Goal: Task Accomplishment & Management: Complete application form

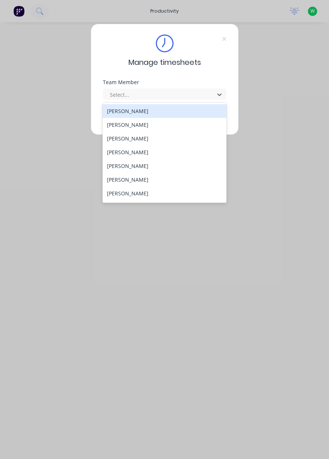
click at [170, 129] on div "[PERSON_NAME]" at bounding box center [165, 125] width 124 height 14
click at [151, 122] on button "Continue" at bounding box center [141, 117] width 41 height 12
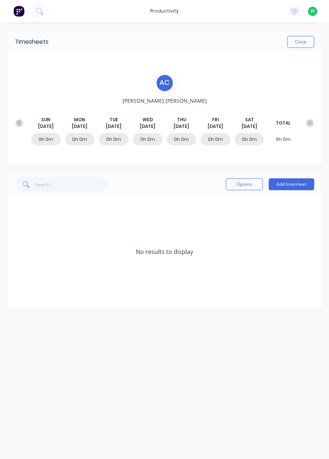
click at [16, 126] on icon at bounding box center [19, 122] width 7 height 7
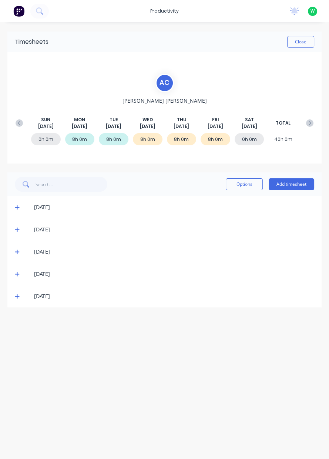
click at [10, 303] on div "[DATE]" at bounding box center [164, 296] width 314 height 22
click at [18, 310] on div "Timesheets Close A C [PERSON_NAME] [DATE] [DATE] [DATE] [DATE] [DATE] [DATE] [D…" at bounding box center [164, 232] width 329 height 421
click at [15, 296] on icon at bounding box center [17, 296] width 4 height 4
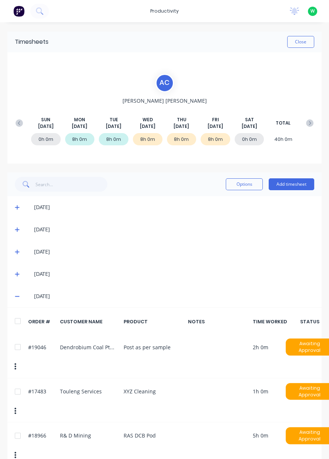
click at [17, 440] on div "#18966 R& D Mining RAS DCB Pod 5h 0m Awaiting Approval" at bounding box center [164, 444] width 314 height 44
click at [290, 194] on div "Options Add timesheet" at bounding box center [164, 184] width 314 height 24
click at [289, 185] on button "Add timesheet" at bounding box center [292, 184] width 46 height 12
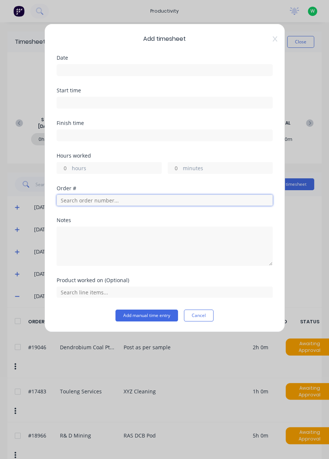
click at [149, 202] on input "text" at bounding box center [165, 199] width 216 height 11
type input "18966"
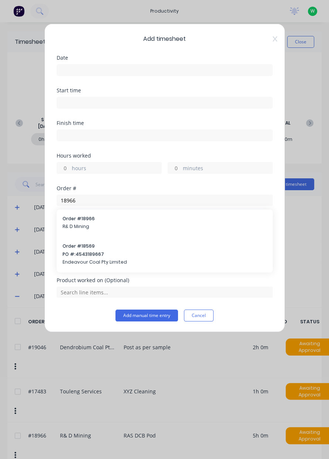
click at [144, 223] on span "R& D Mining" at bounding box center [165, 226] width 204 height 7
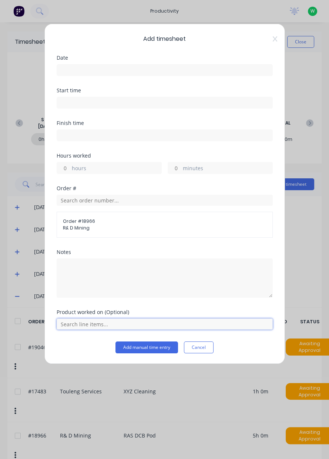
click at [129, 320] on input "text" at bounding box center [165, 323] width 216 height 11
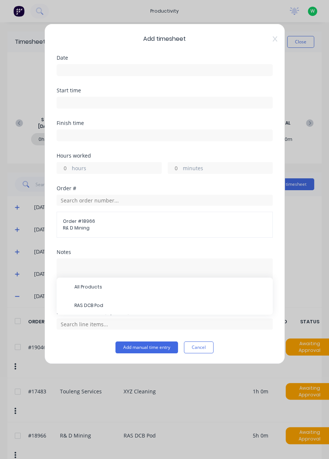
click at [136, 304] on span "RAS DCB Pod" at bounding box center [170, 305] width 193 height 7
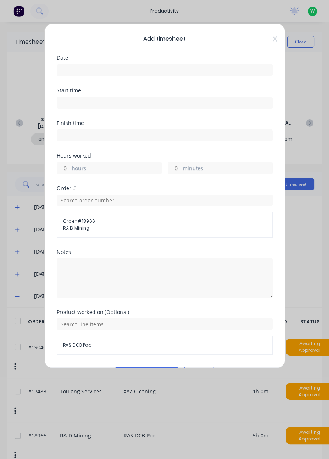
click at [121, 167] on label "hours" at bounding box center [117, 168] width 90 height 9
click at [70, 167] on input "hours" at bounding box center [63, 167] width 13 height 11
type input "4"
click at [130, 70] on input at bounding box center [165, 69] width 216 height 11
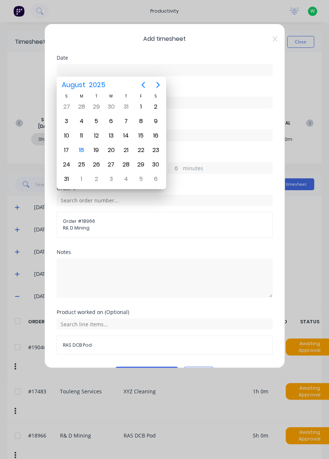
click at [141, 136] on div "15" at bounding box center [141, 135] width 11 height 11
type input "[DATE]"
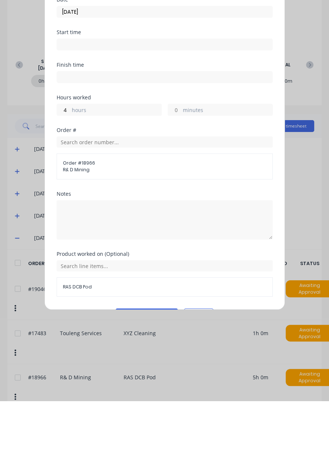
click at [152, 371] on button "Add manual time entry" at bounding box center [147, 372] width 63 height 12
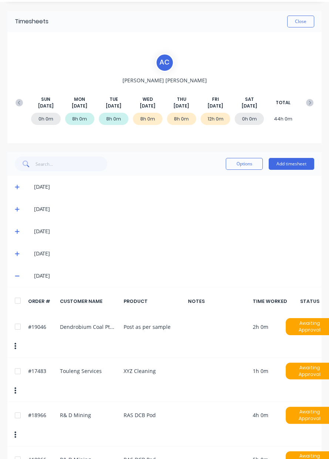
scroll to position [20, 0]
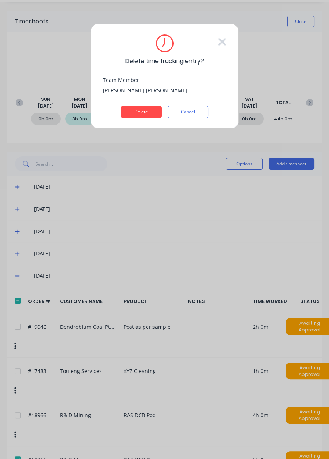
click at [136, 111] on button "Delete" at bounding box center [141, 112] width 41 height 12
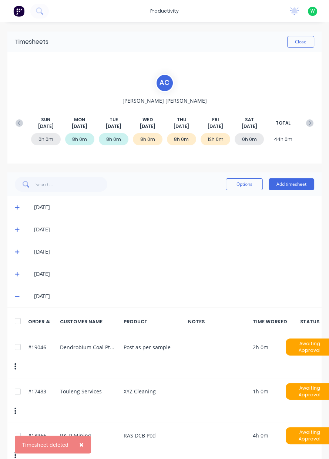
click at [308, 125] on icon at bounding box center [309, 122] width 7 height 7
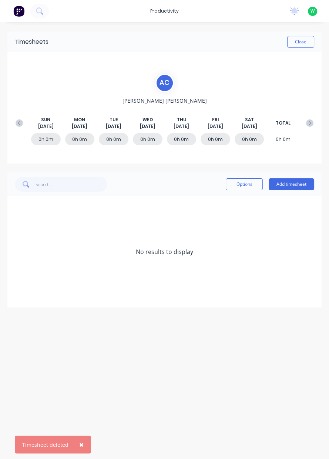
click at [16, 119] on icon at bounding box center [19, 122] width 7 height 7
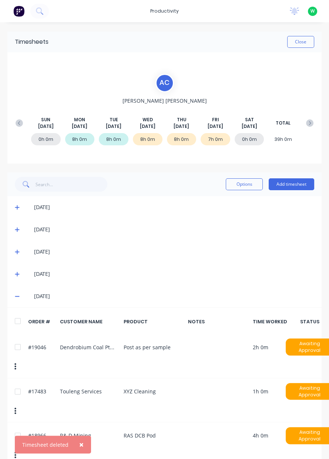
click at [305, 117] on div "[DATE] [DATE] [DATE] [DATE] [DATE] [DATE] [DATE] TOTAL" at bounding box center [165, 122] width 306 height 13
click at [304, 126] on button at bounding box center [310, 122] width 15 height 13
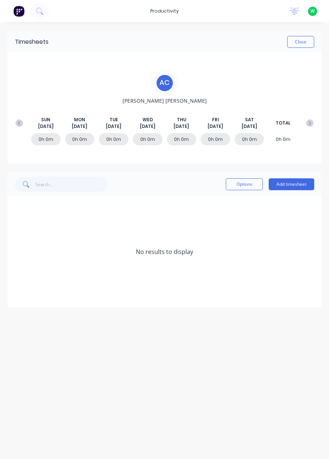
click at [311, 117] on button at bounding box center [310, 122] width 15 height 13
click at [14, 123] on button at bounding box center [19, 122] width 15 height 13
click at [17, 126] on icon at bounding box center [19, 122] width 7 height 7
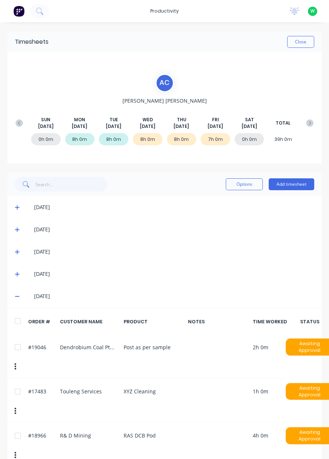
click at [297, 186] on button "Add timesheet" at bounding box center [292, 184] width 46 height 12
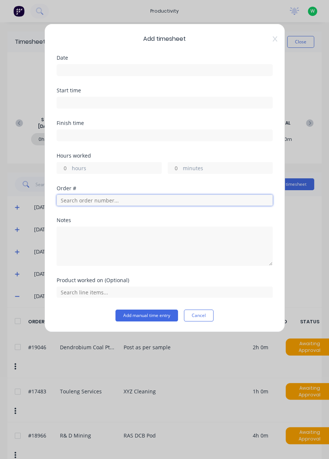
click at [184, 201] on input "text" at bounding box center [165, 199] width 216 height 11
type input "19046"
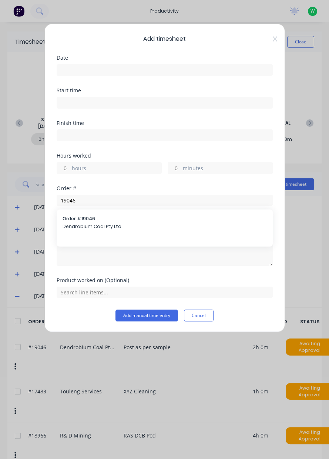
click at [78, 225] on span "Dendrobium Coal Pty Ltd" at bounding box center [165, 226] width 204 height 7
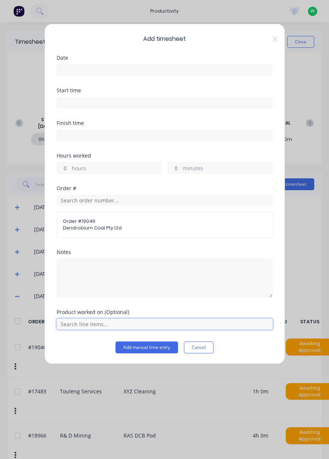
click at [66, 320] on input "text" at bounding box center [165, 323] width 216 height 11
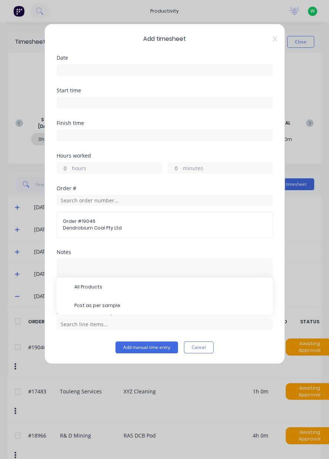
click at [80, 304] on span "Post as per sample" at bounding box center [170, 305] width 193 height 7
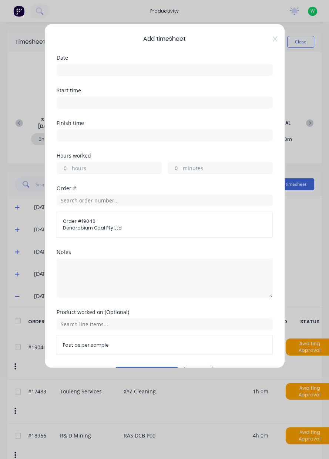
click at [75, 170] on label "hours" at bounding box center [117, 168] width 90 height 9
click at [70, 170] on input "hours" at bounding box center [63, 167] width 13 height 11
click at [282, 46] on div "Add timesheet Date Start time Finish time Hours worked hours minutes Order # Or…" at bounding box center [164, 196] width 241 height 344
click at [274, 38] on icon at bounding box center [275, 39] width 4 height 6
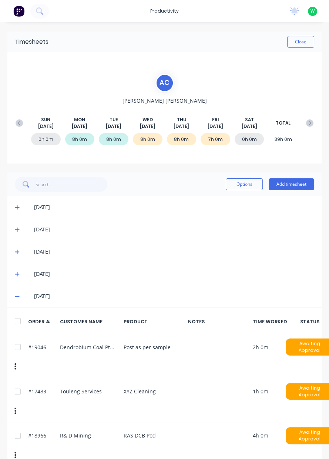
click at [301, 42] on button "Close" at bounding box center [300, 42] width 27 height 12
